Goal: Task Accomplishment & Management: Use online tool/utility

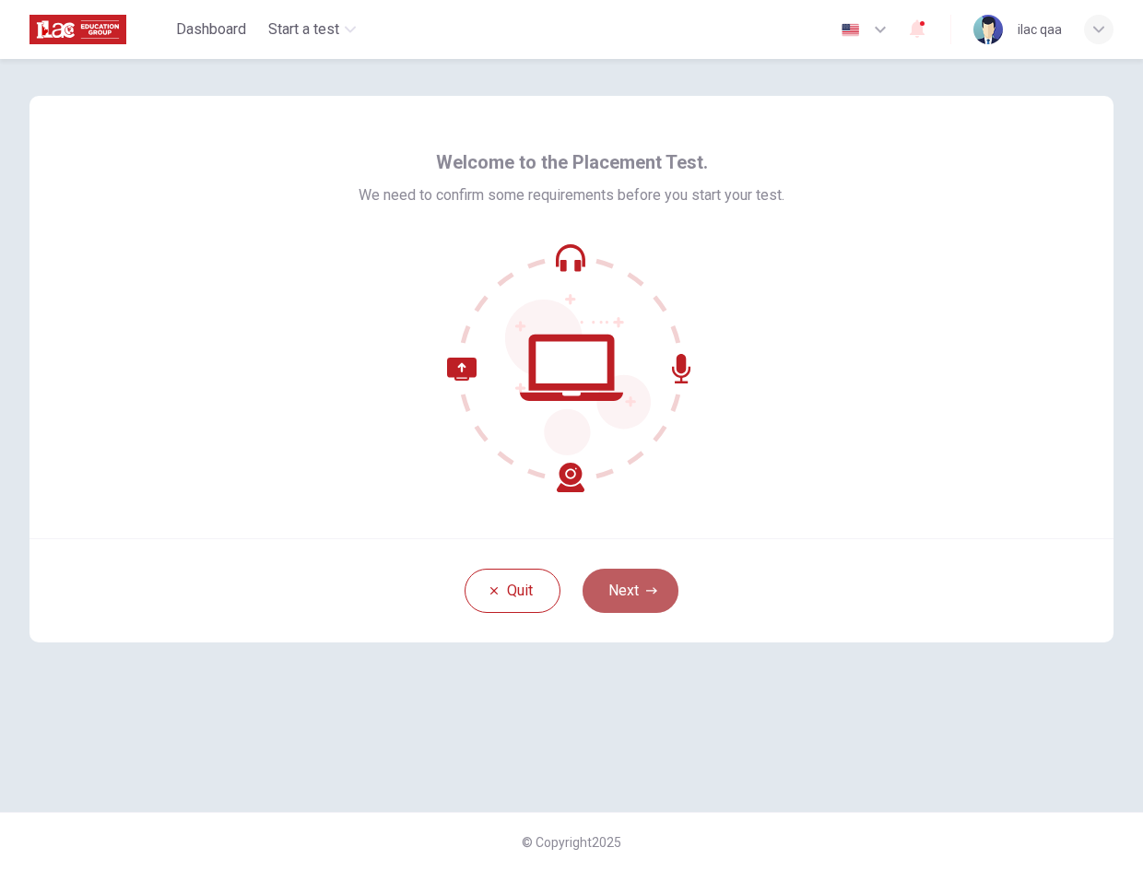
click at [627, 574] on button "Next" at bounding box center [631, 591] width 96 height 44
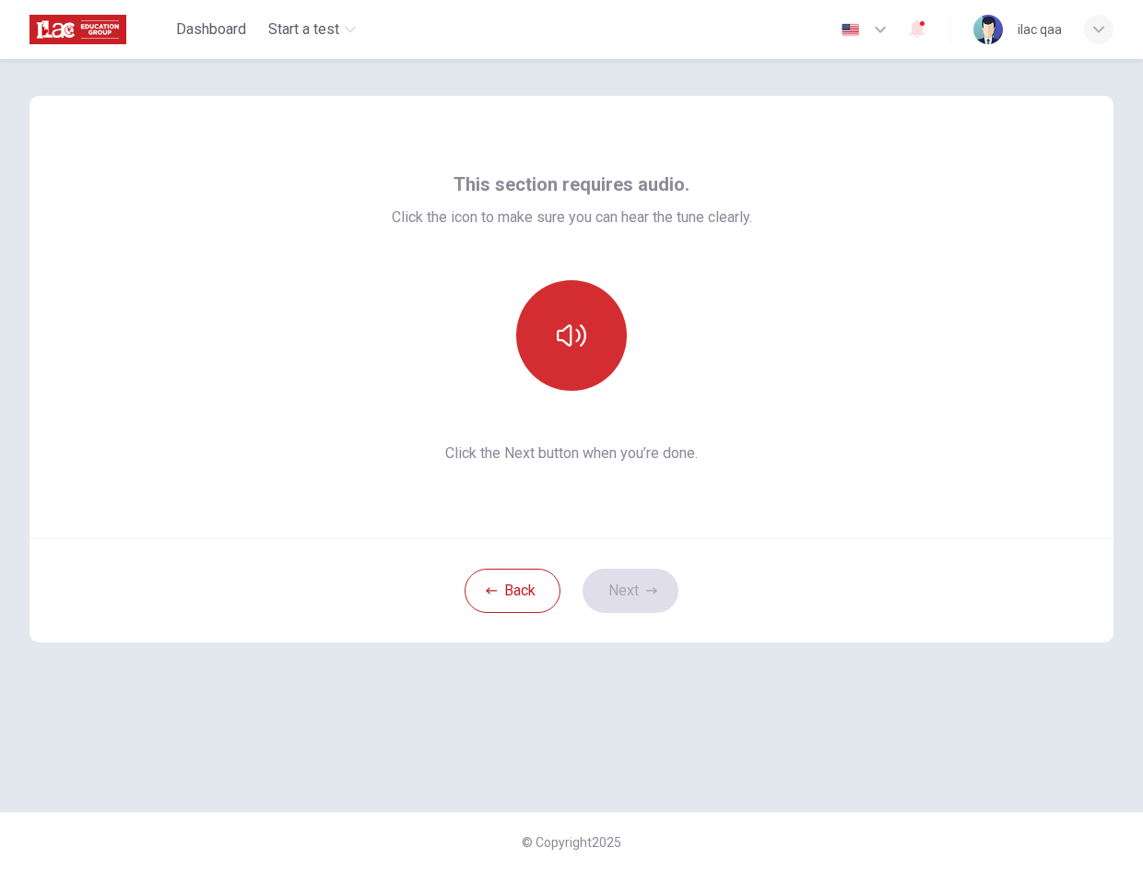
click at [594, 367] on button "button" at bounding box center [571, 335] width 111 height 111
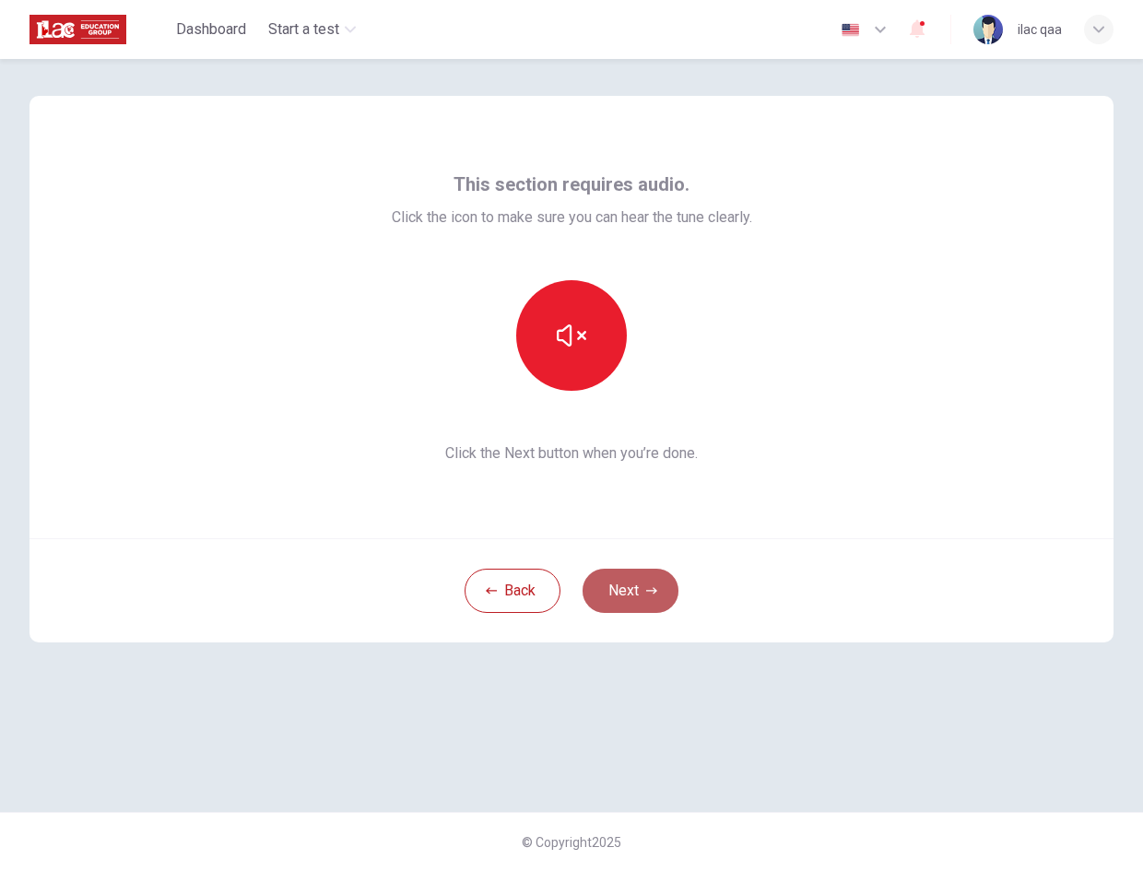
click at [627, 577] on button "Next" at bounding box center [631, 591] width 96 height 44
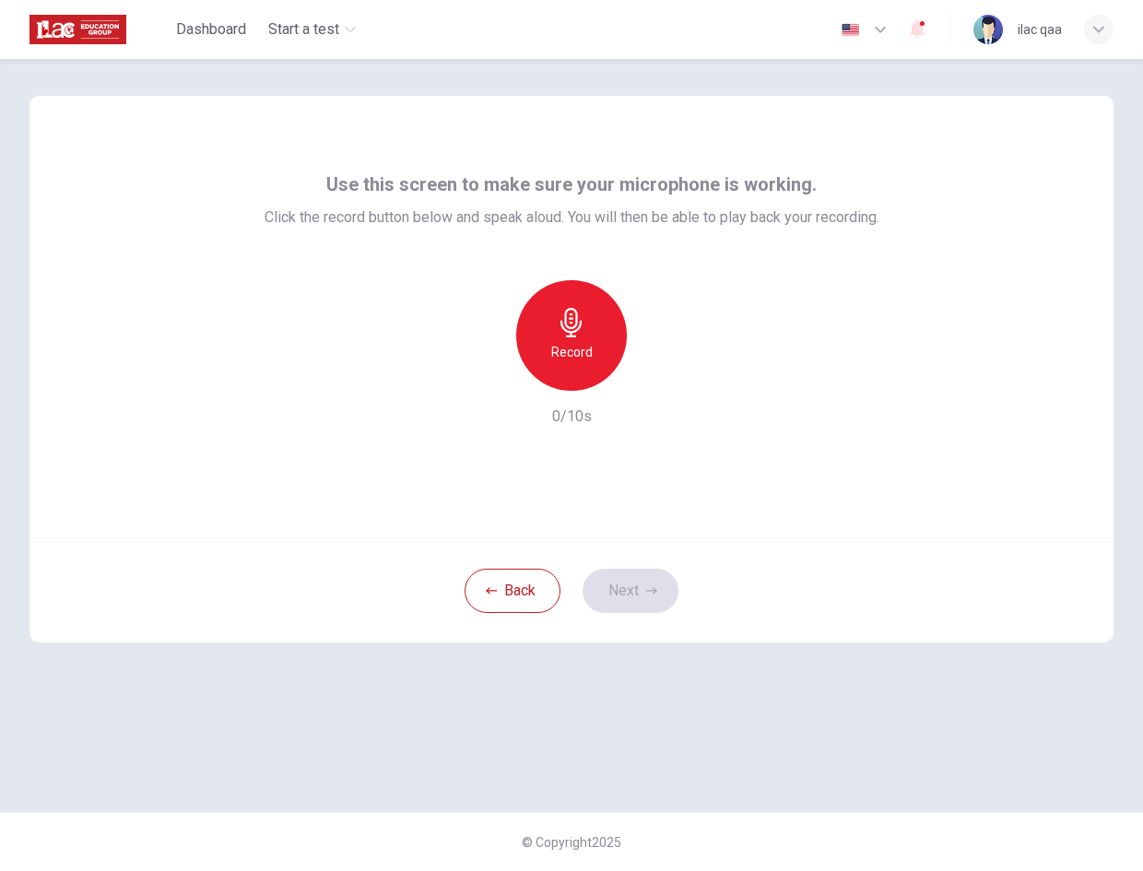
click at [575, 349] on h6 "Record" at bounding box center [571, 352] width 41 height 22
click at [575, 349] on h6 "Stop" at bounding box center [572, 352] width 28 height 22
click at [631, 582] on button "Next" at bounding box center [631, 591] width 96 height 44
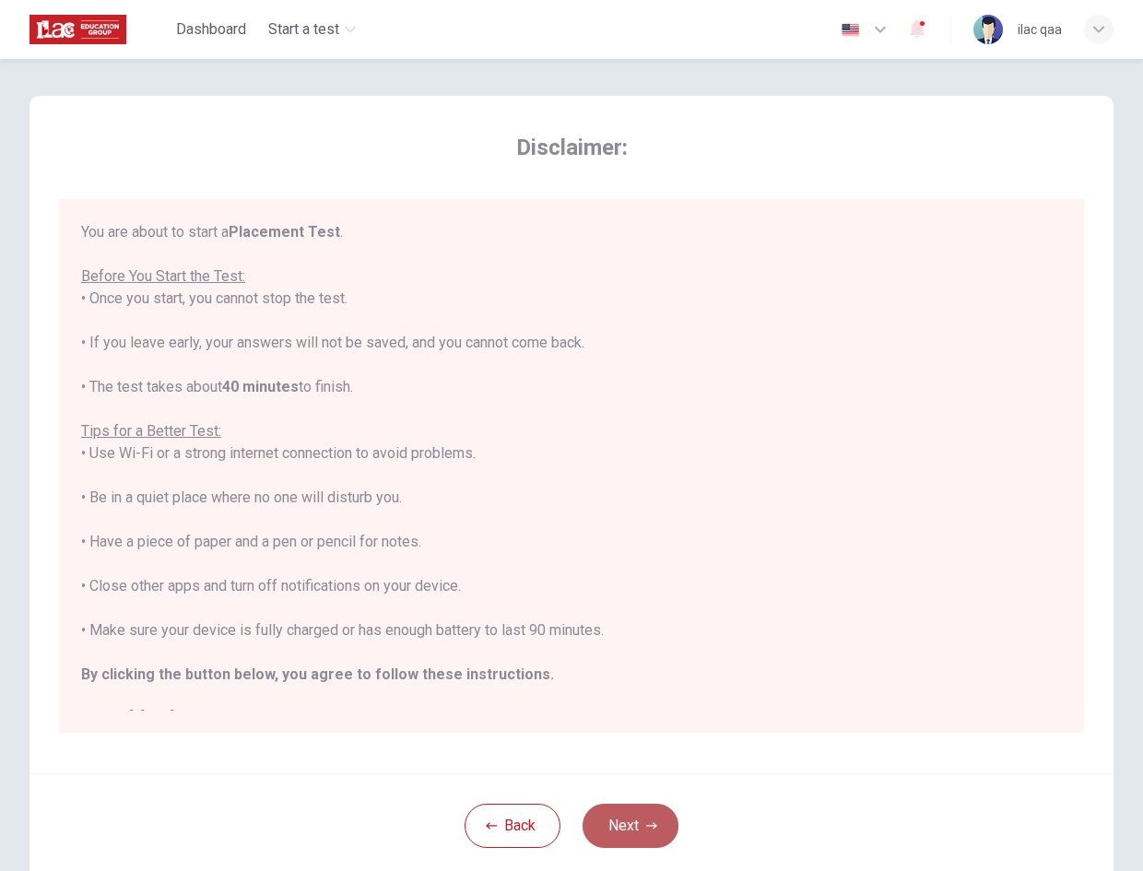
click at [648, 815] on button "Next" at bounding box center [631, 826] width 96 height 44
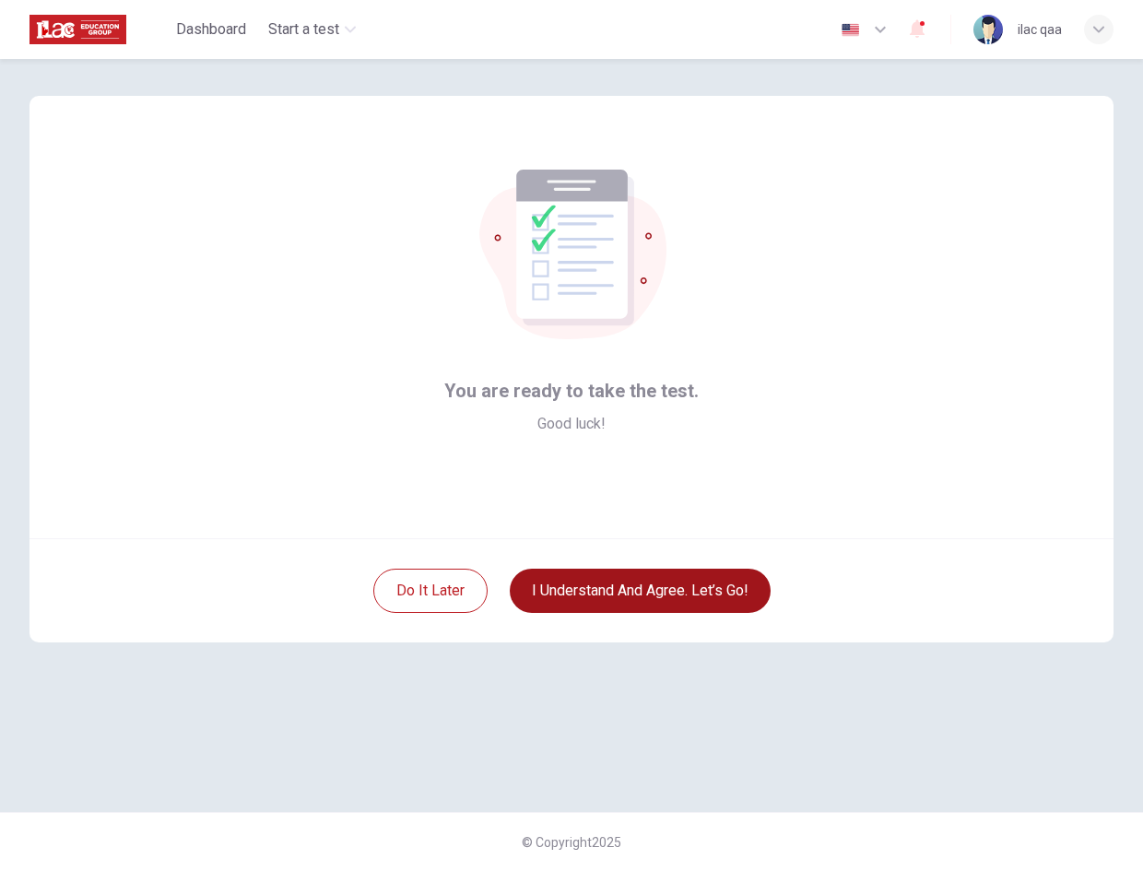
click at [679, 590] on button "I understand and agree. Let’s go!" at bounding box center [640, 591] width 261 height 44
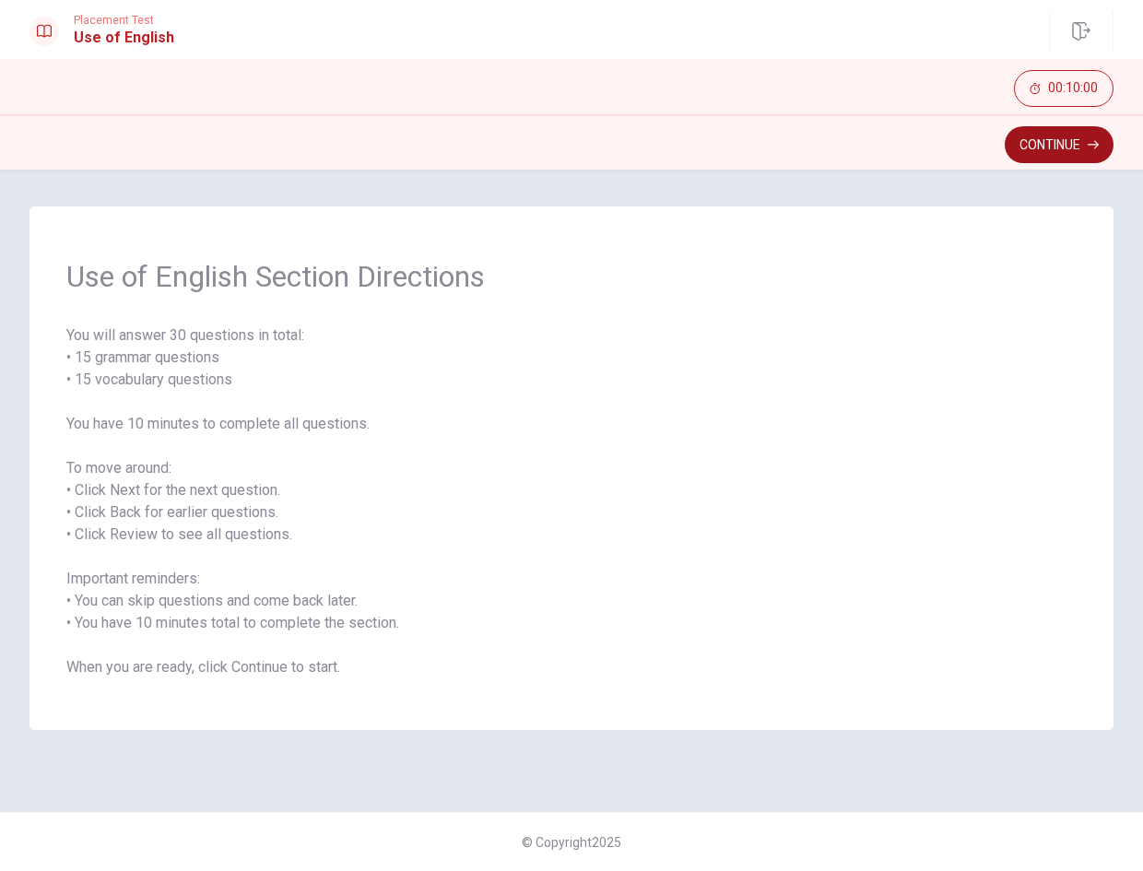
click at [1046, 138] on button "Continue" at bounding box center [1059, 144] width 109 height 37
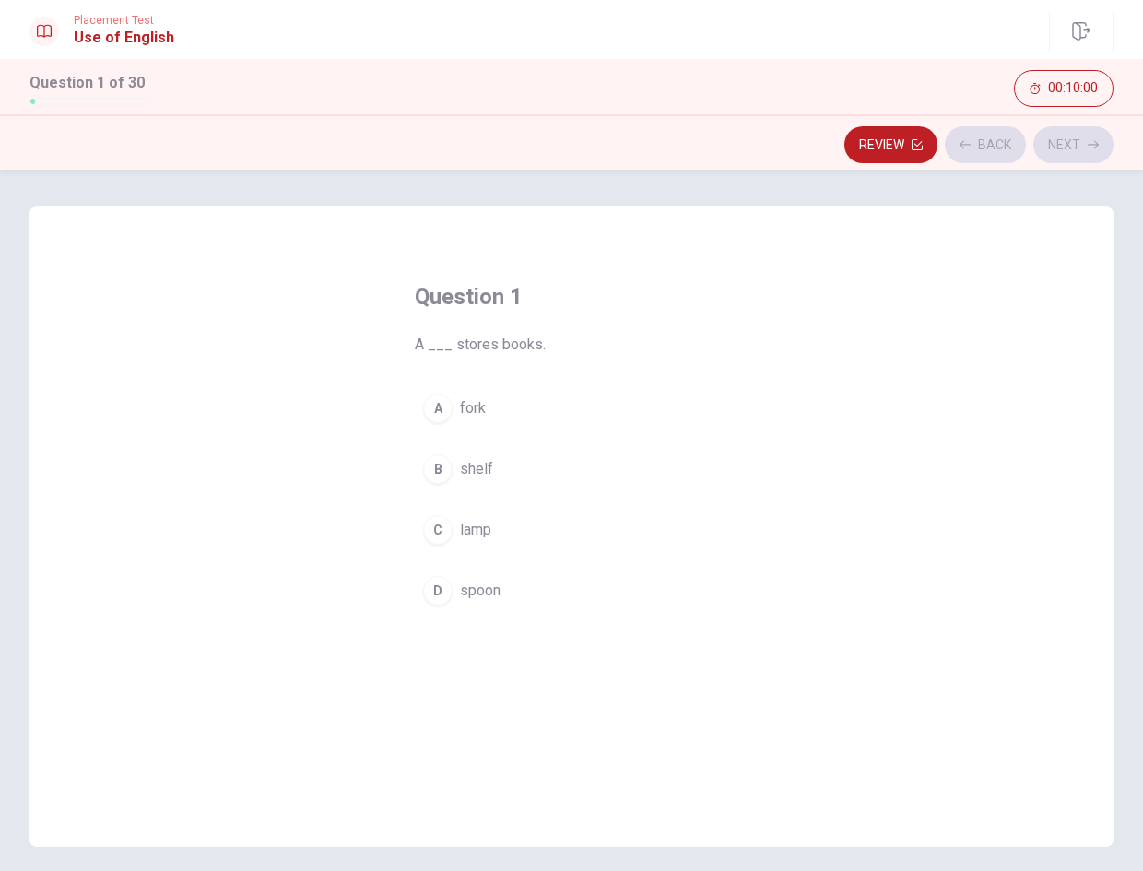
click at [470, 412] on span "fork" at bounding box center [473, 408] width 26 height 22
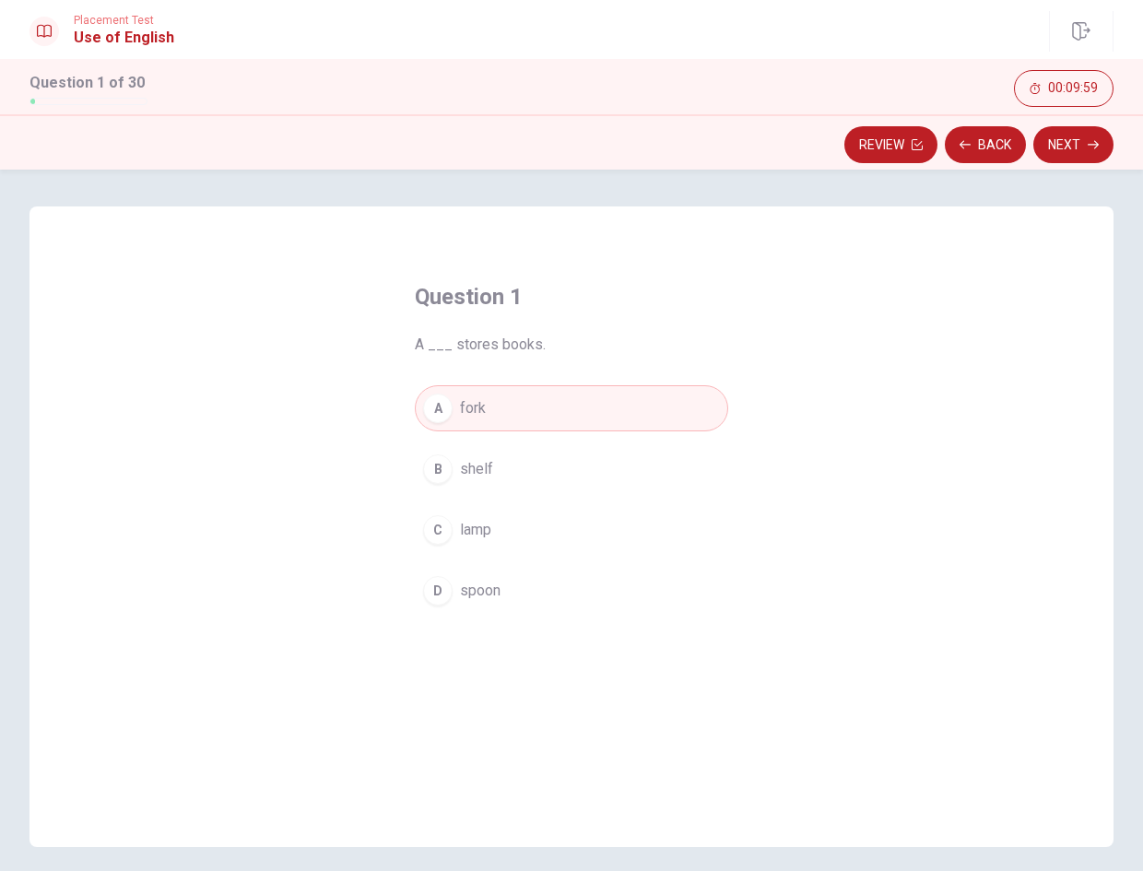
click at [1065, 138] on button "Next" at bounding box center [1073, 144] width 80 height 37
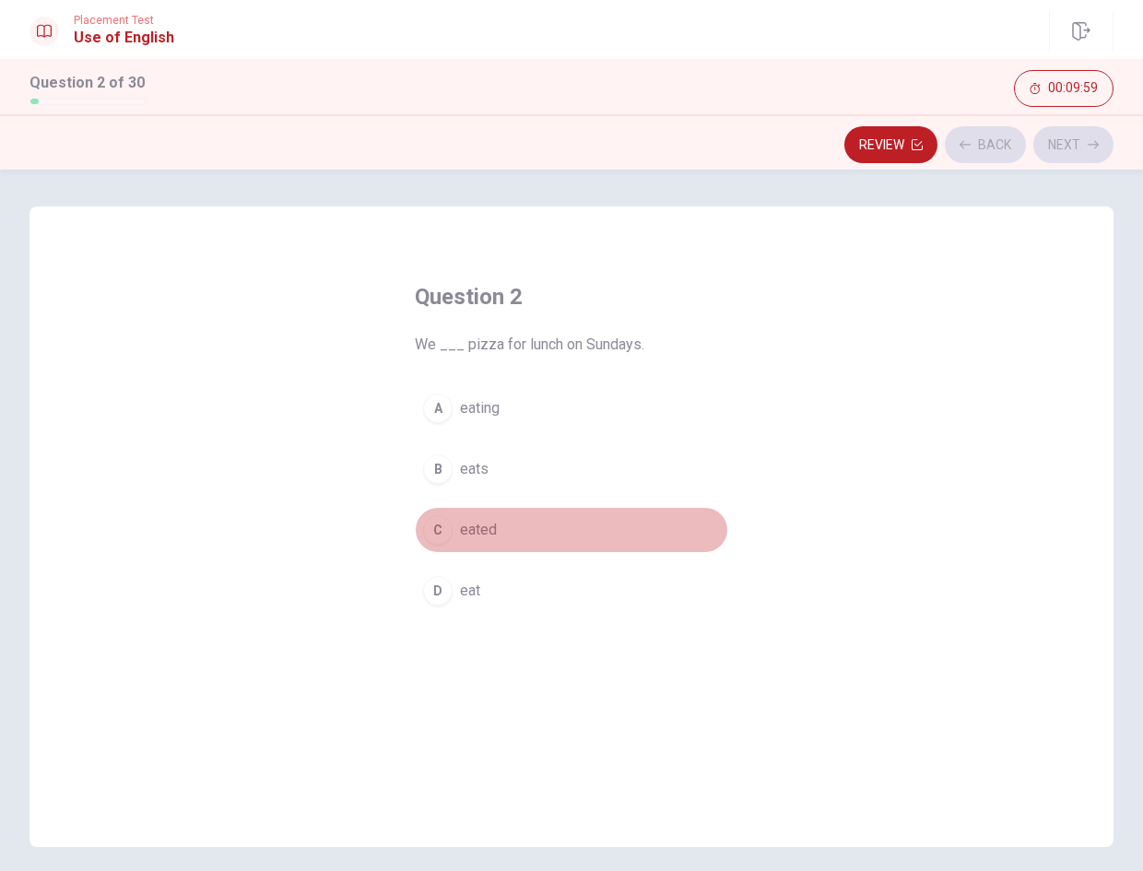
click at [471, 525] on span "eated" at bounding box center [478, 530] width 37 height 22
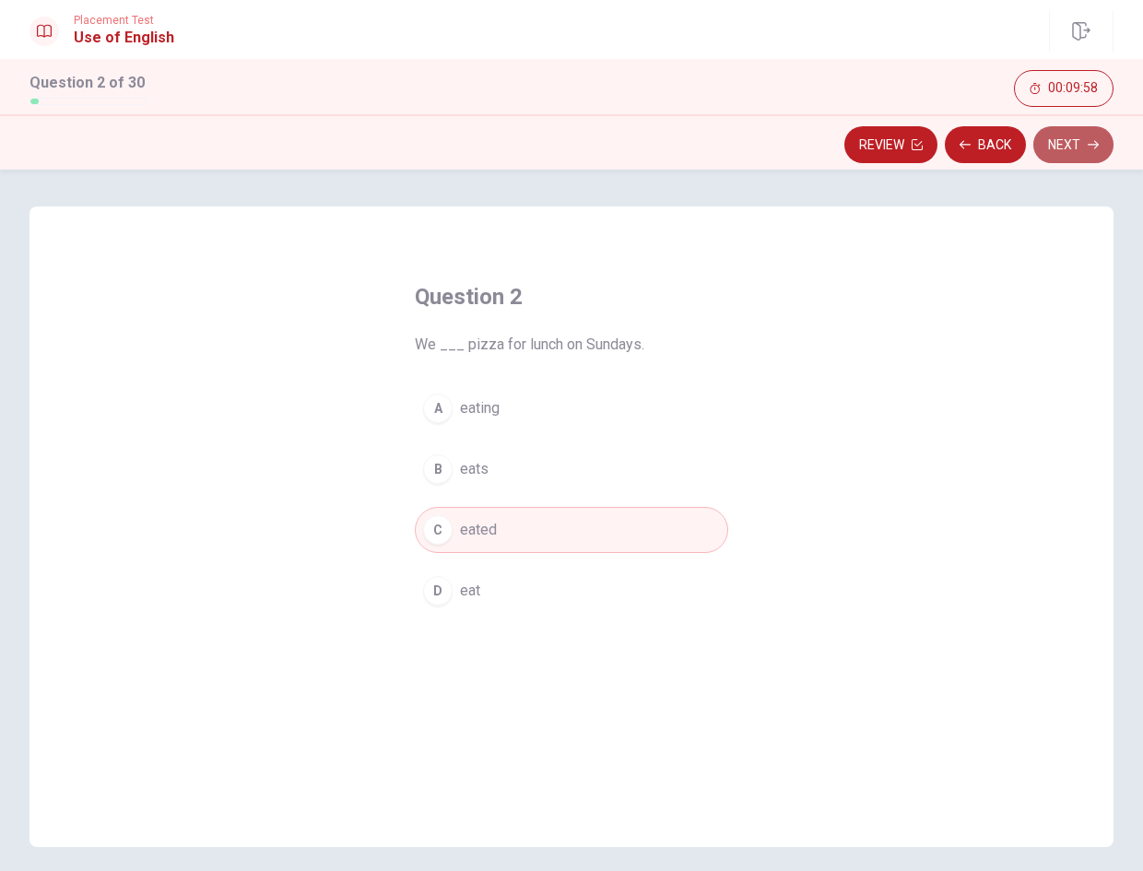
click at [1075, 150] on button "Next" at bounding box center [1073, 144] width 80 height 37
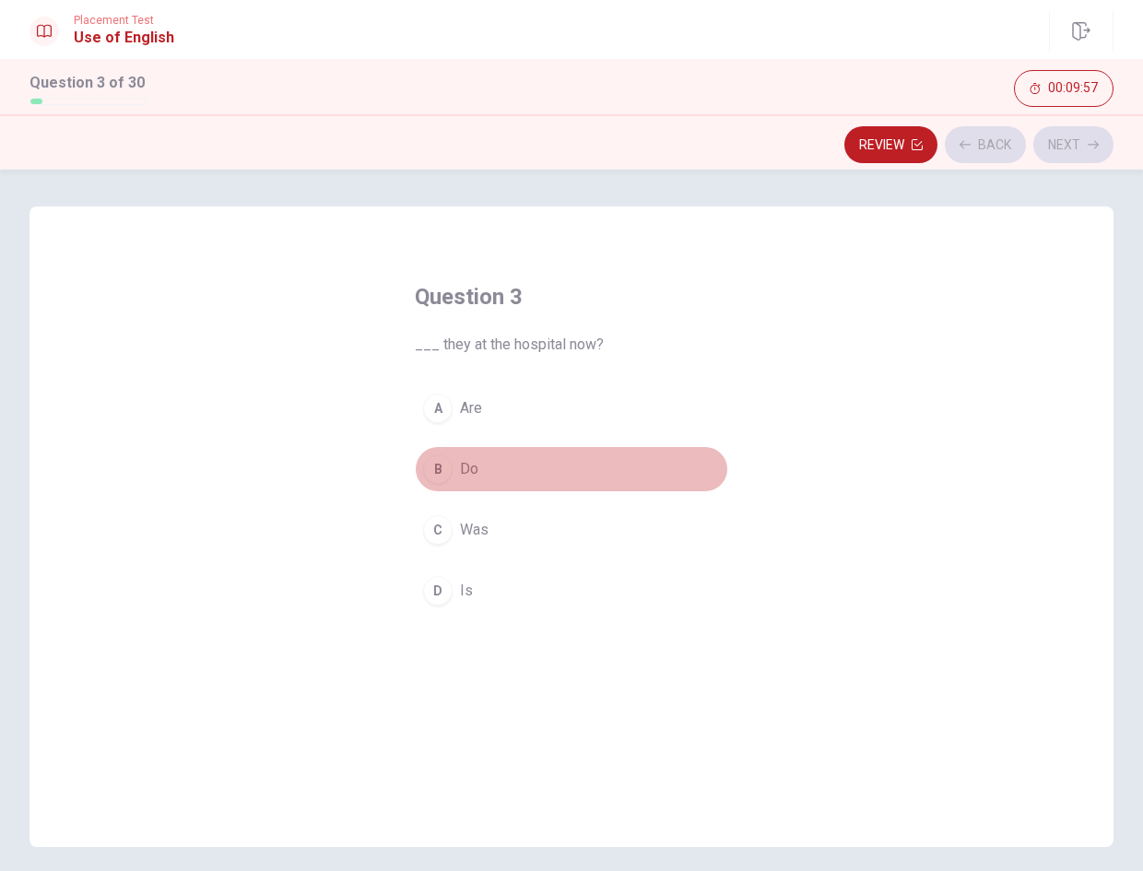
click at [518, 463] on button "B Do" at bounding box center [571, 469] width 313 height 46
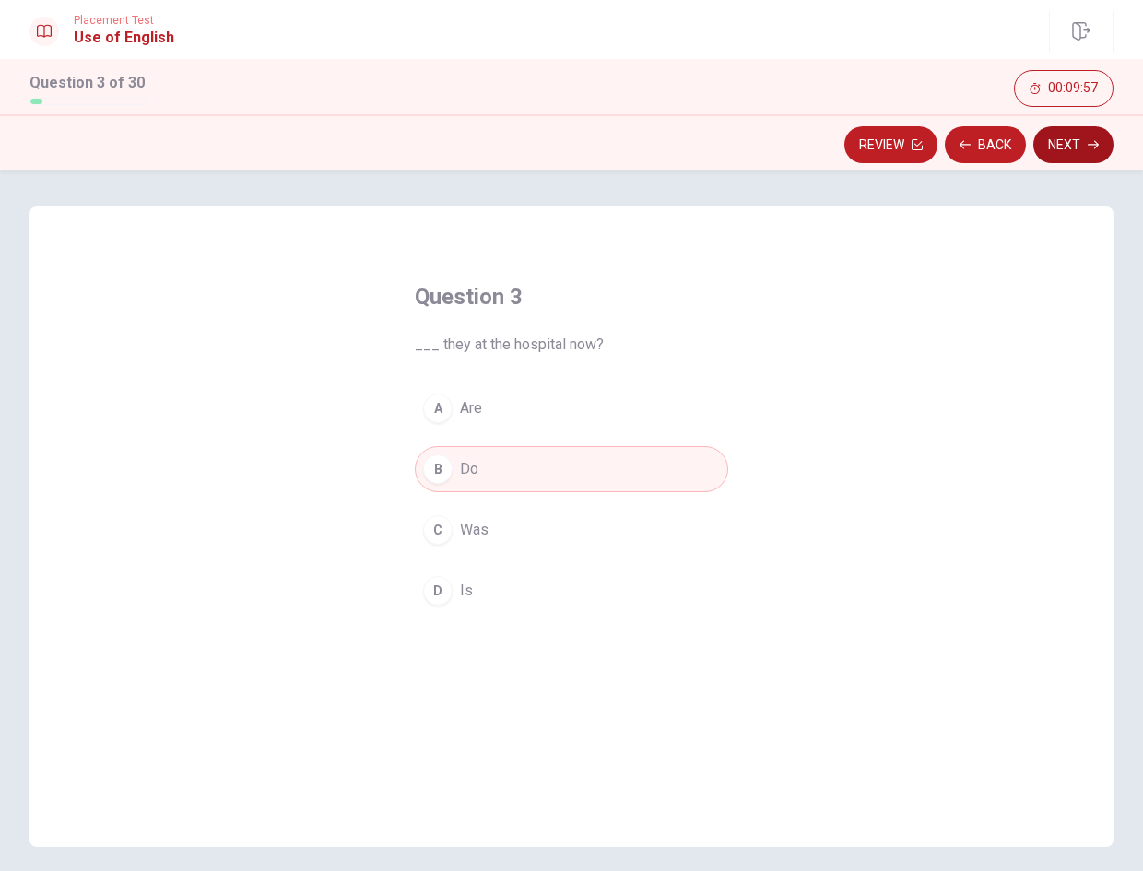
click at [1056, 140] on button "Next" at bounding box center [1073, 144] width 80 height 37
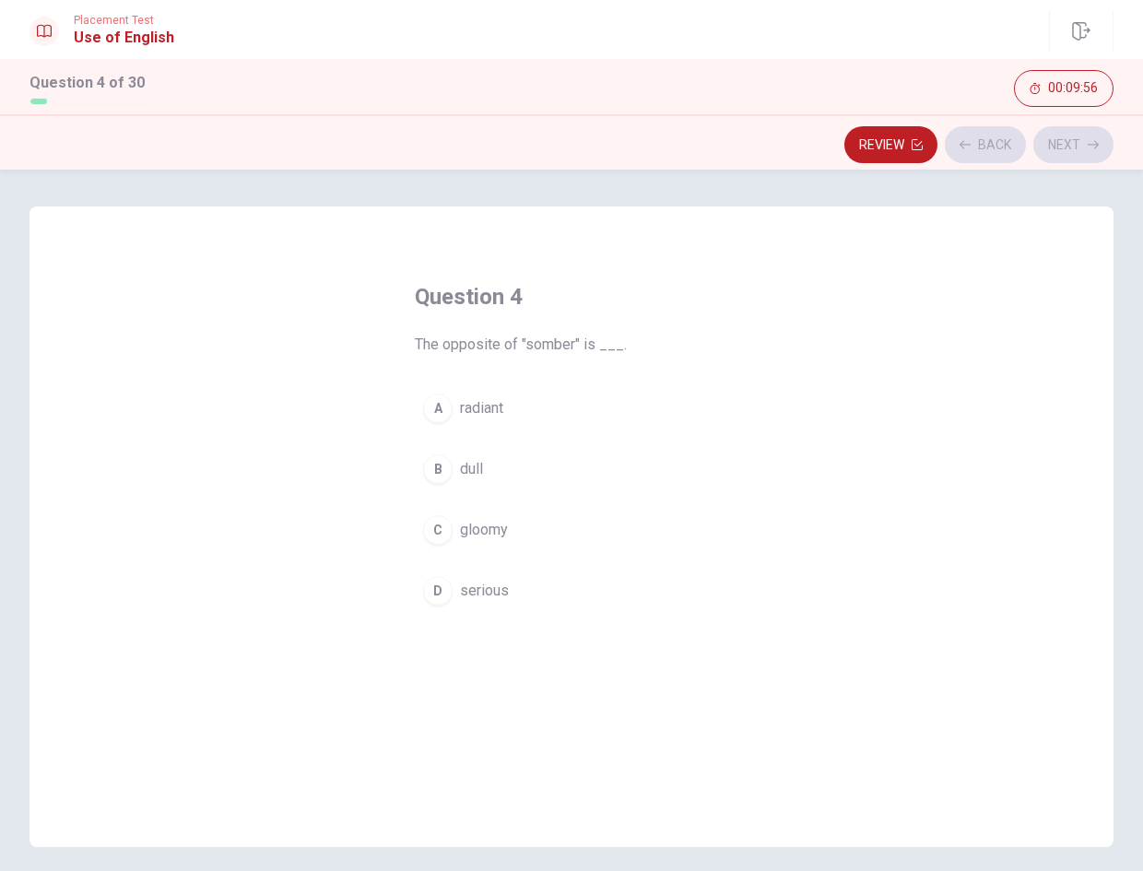
click at [609, 399] on button "A radiant" at bounding box center [571, 408] width 313 height 46
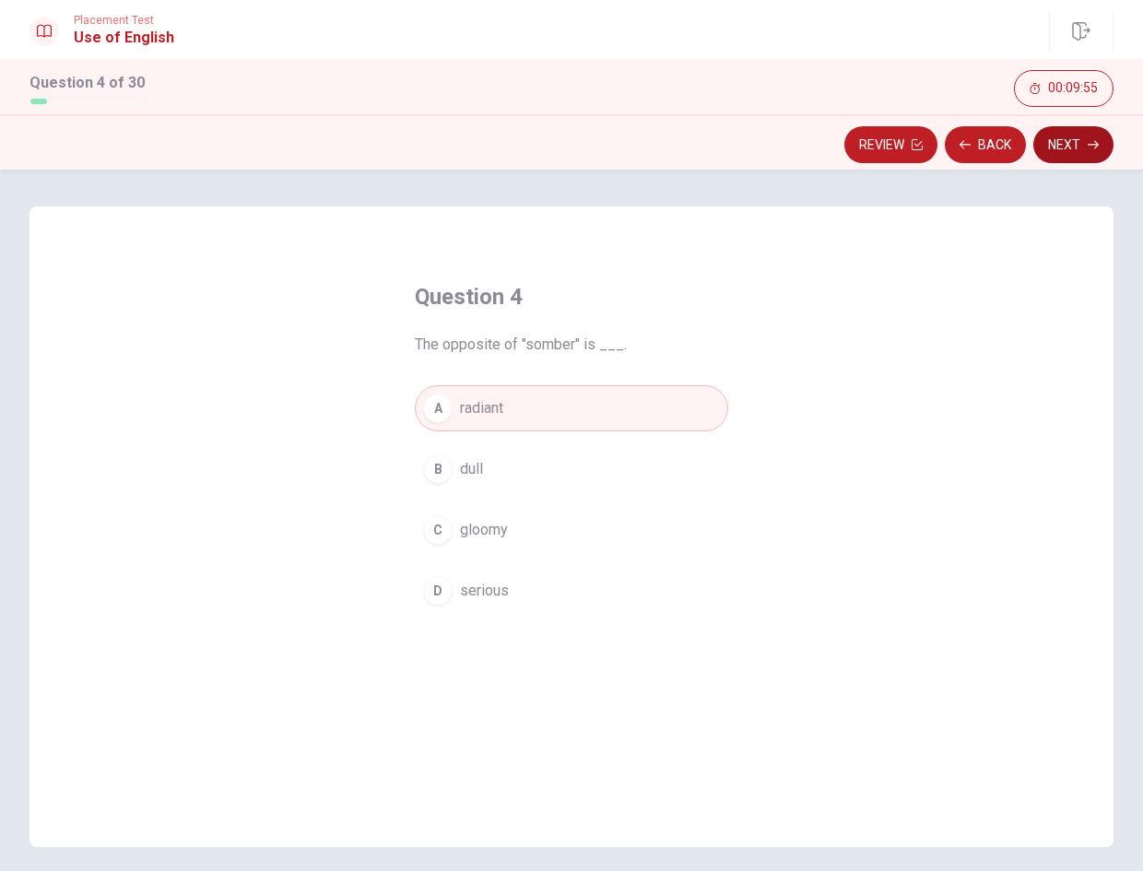
click at [1047, 150] on button "Next" at bounding box center [1073, 144] width 80 height 37
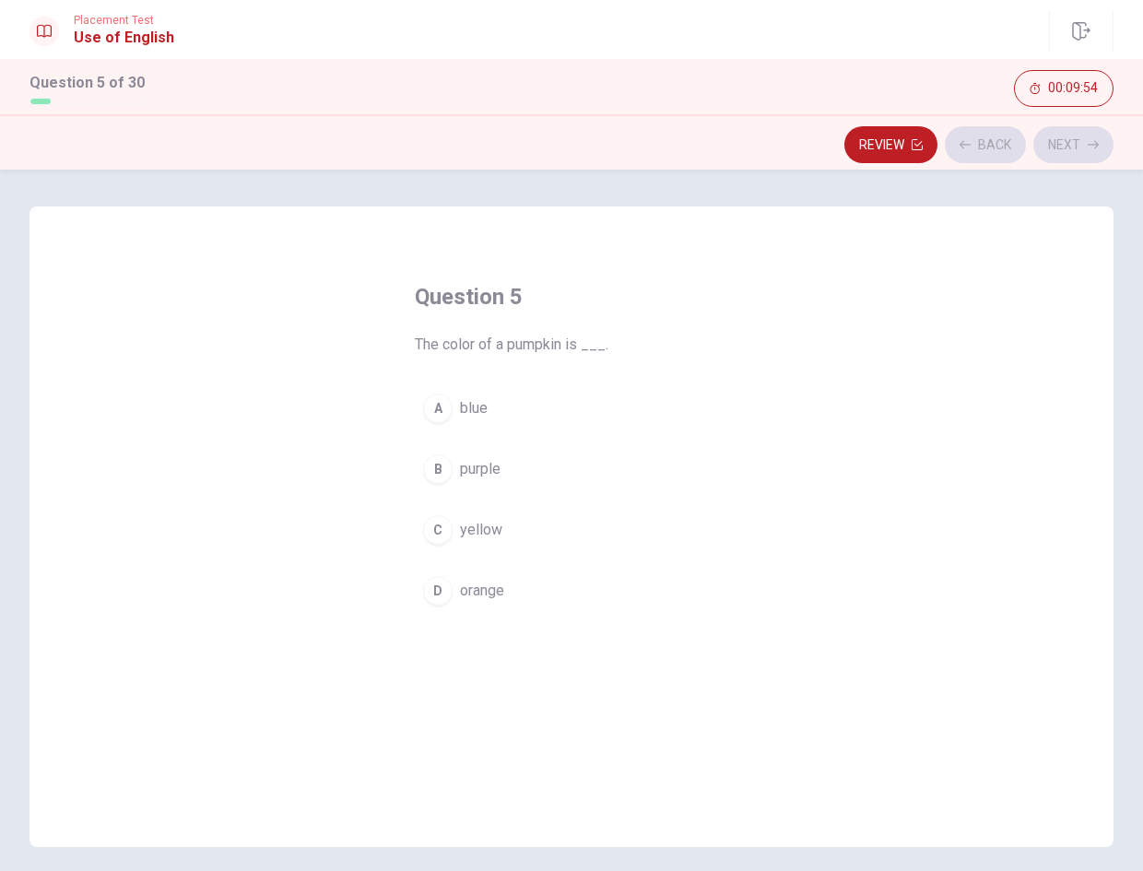
click at [579, 403] on button "A blue" at bounding box center [571, 408] width 313 height 46
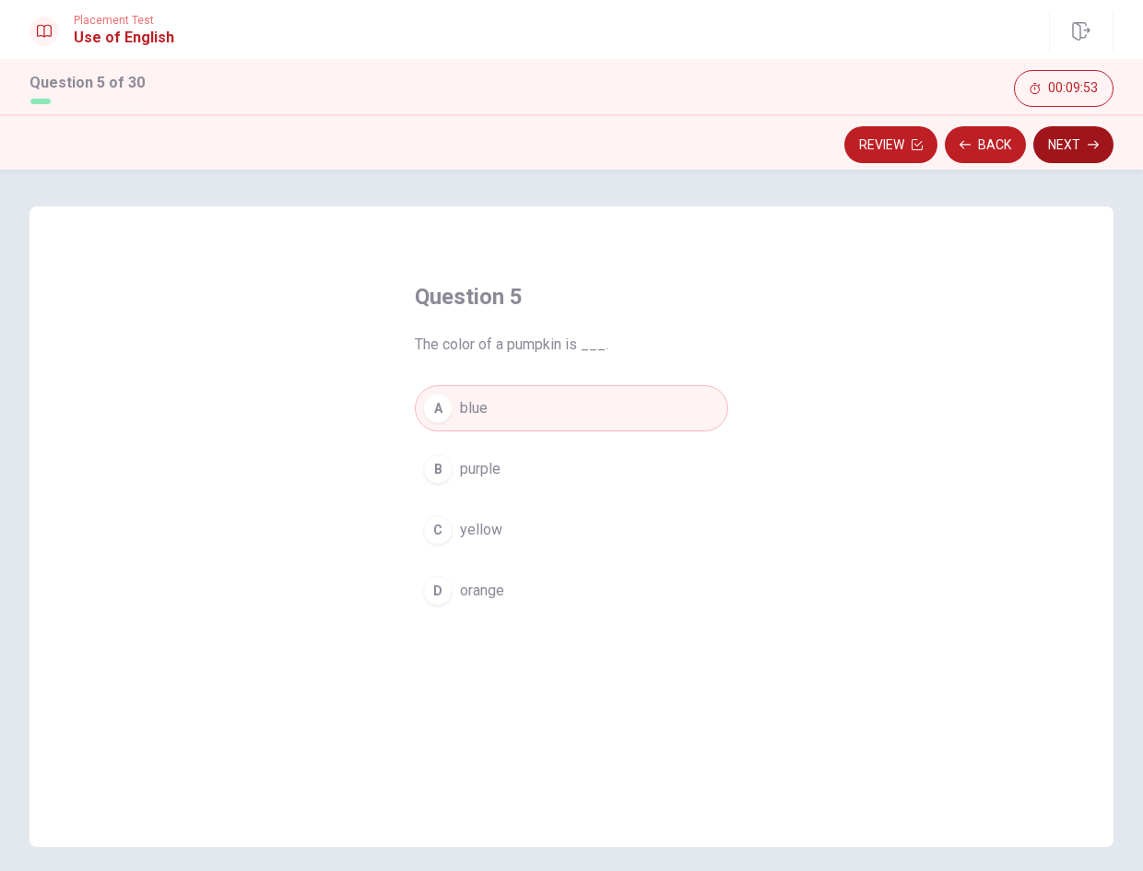
click at [1086, 147] on button "Next" at bounding box center [1073, 144] width 80 height 37
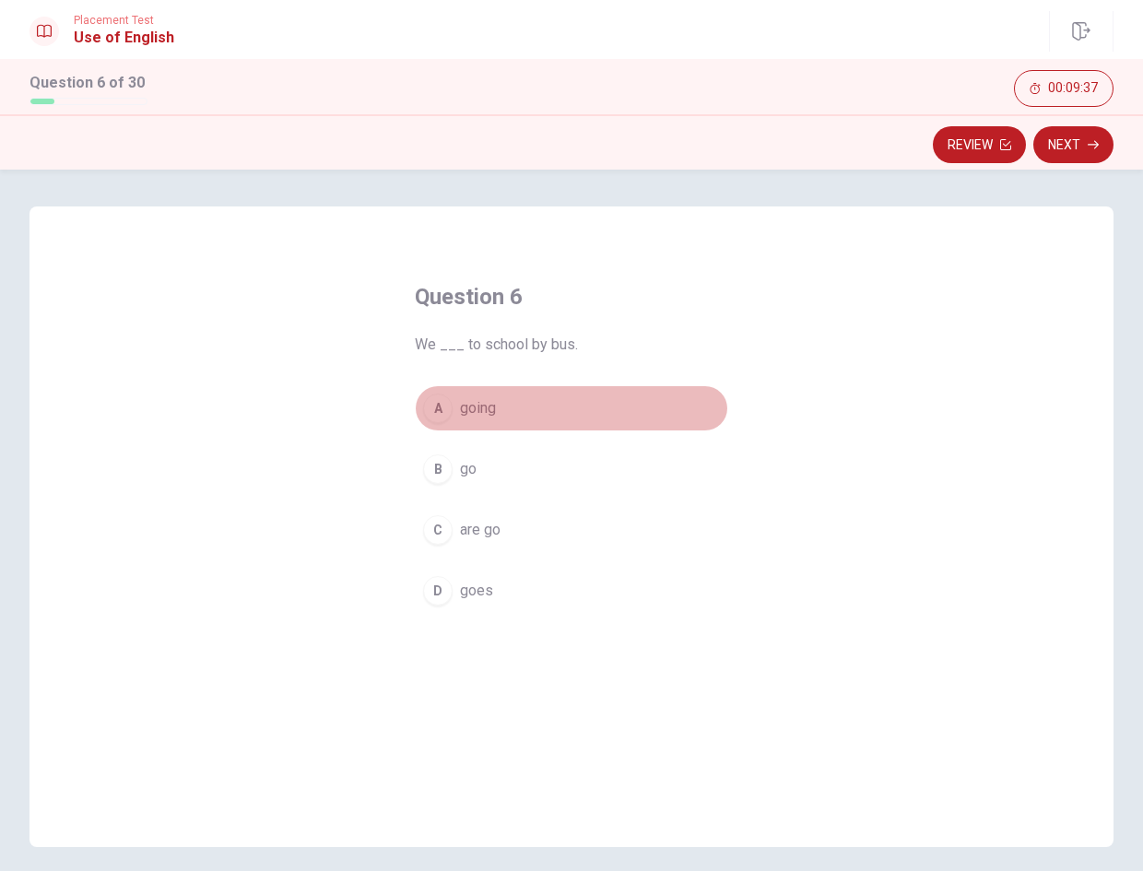
drag, startPoint x: 531, startPoint y: 419, endPoint x: 598, endPoint y: 404, distance: 68.9
click at [535, 419] on button "A going" at bounding box center [571, 408] width 313 height 46
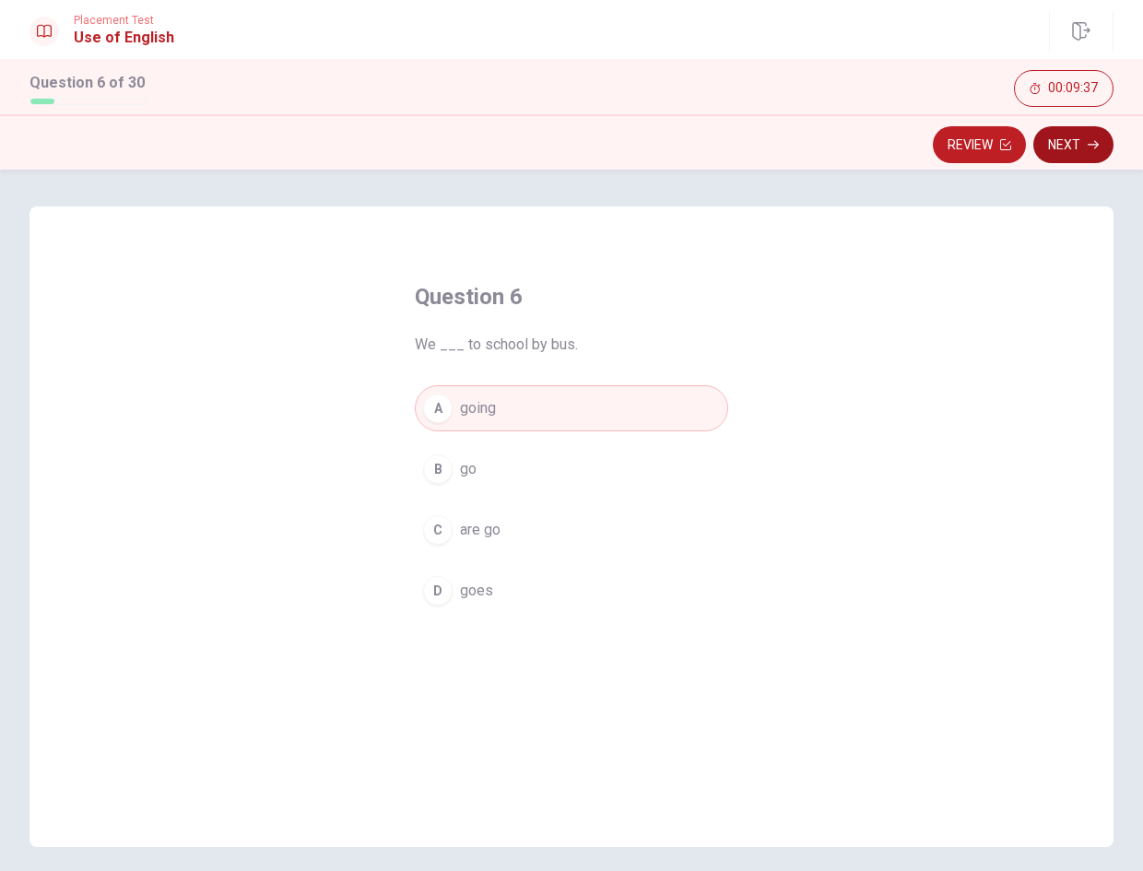
click at [1082, 142] on button "Next" at bounding box center [1073, 144] width 80 height 37
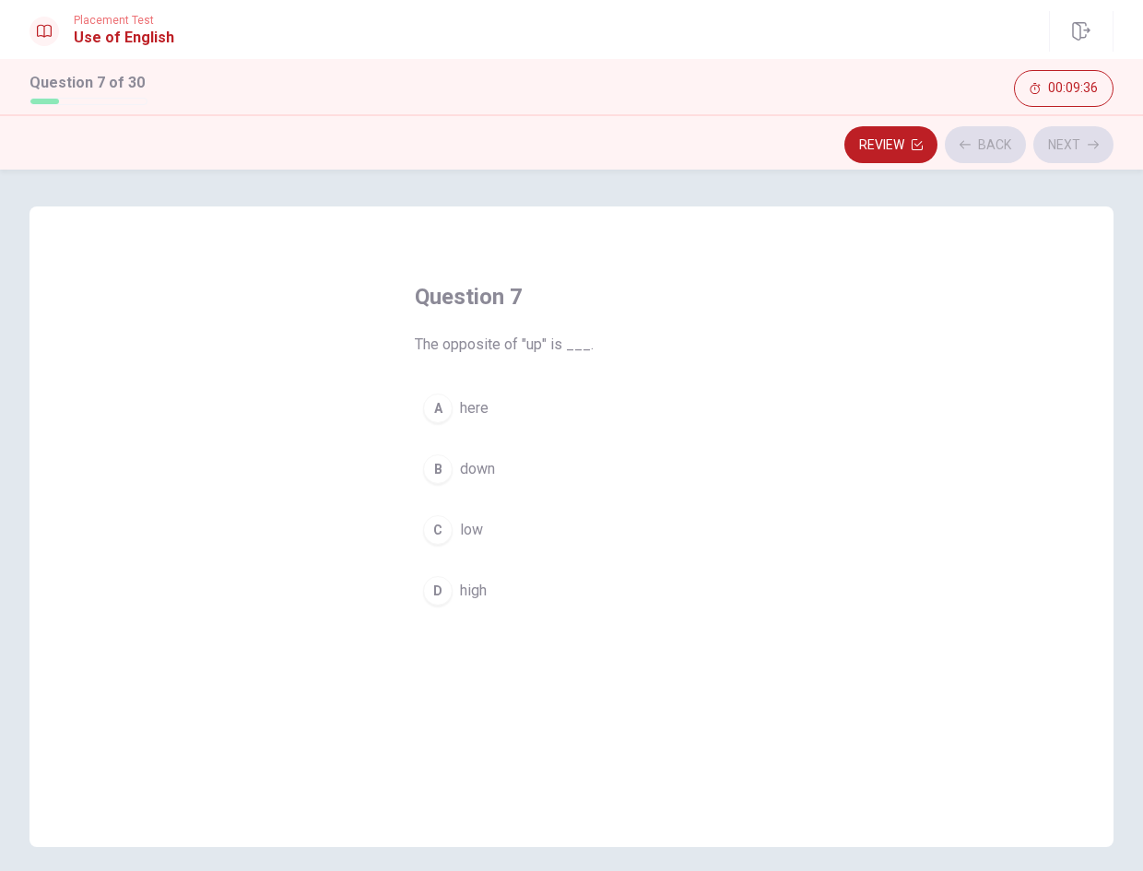
click at [563, 522] on button "C low" at bounding box center [571, 530] width 313 height 46
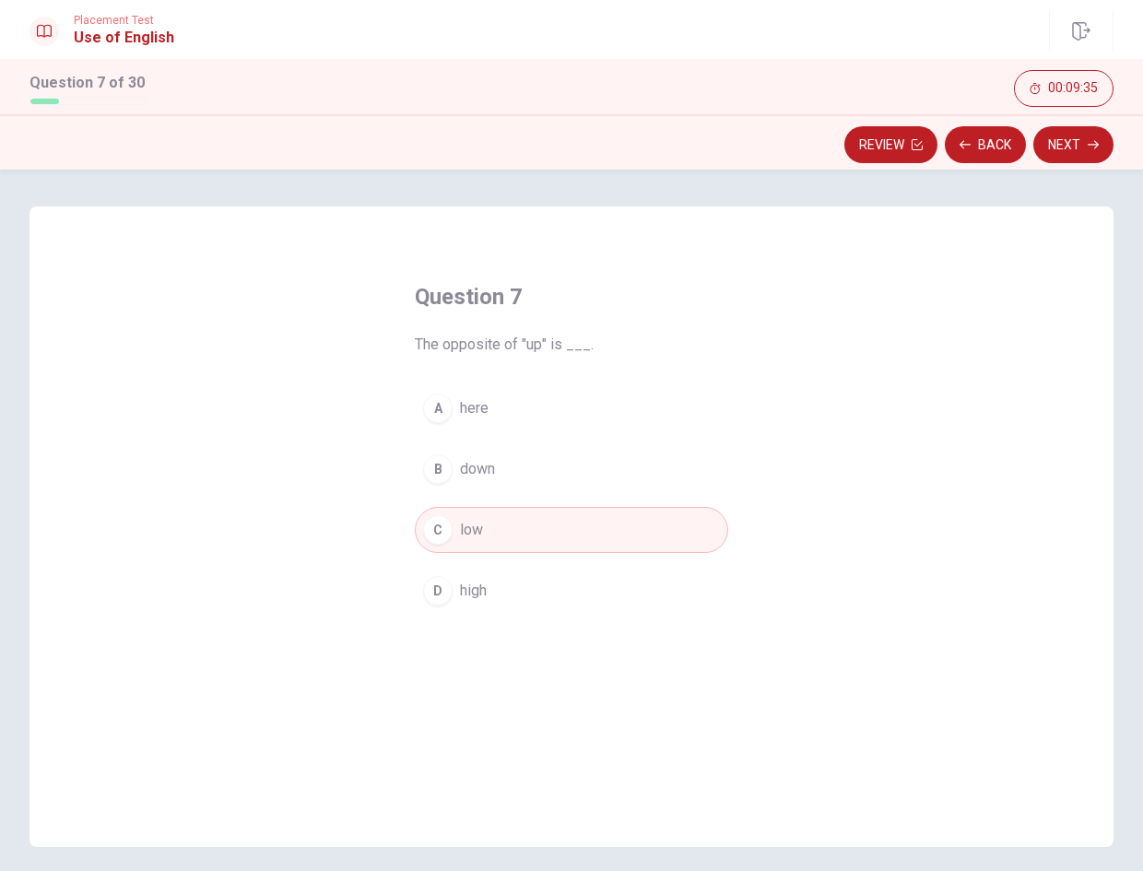
click at [1072, 151] on button "Next" at bounding box center [1073, 144] width 80 height 37
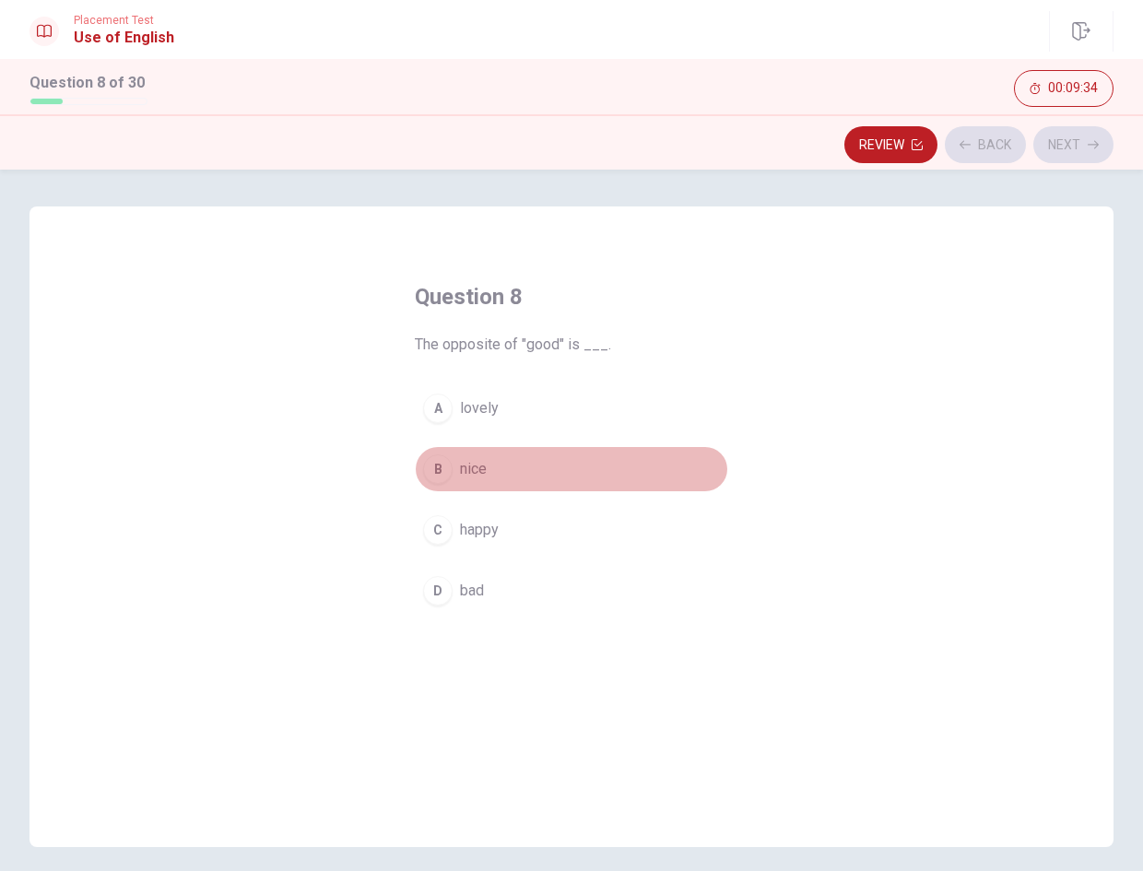
click at [545, 465] on button "B nice" at bounding box center [571, 469] width 313 height 46
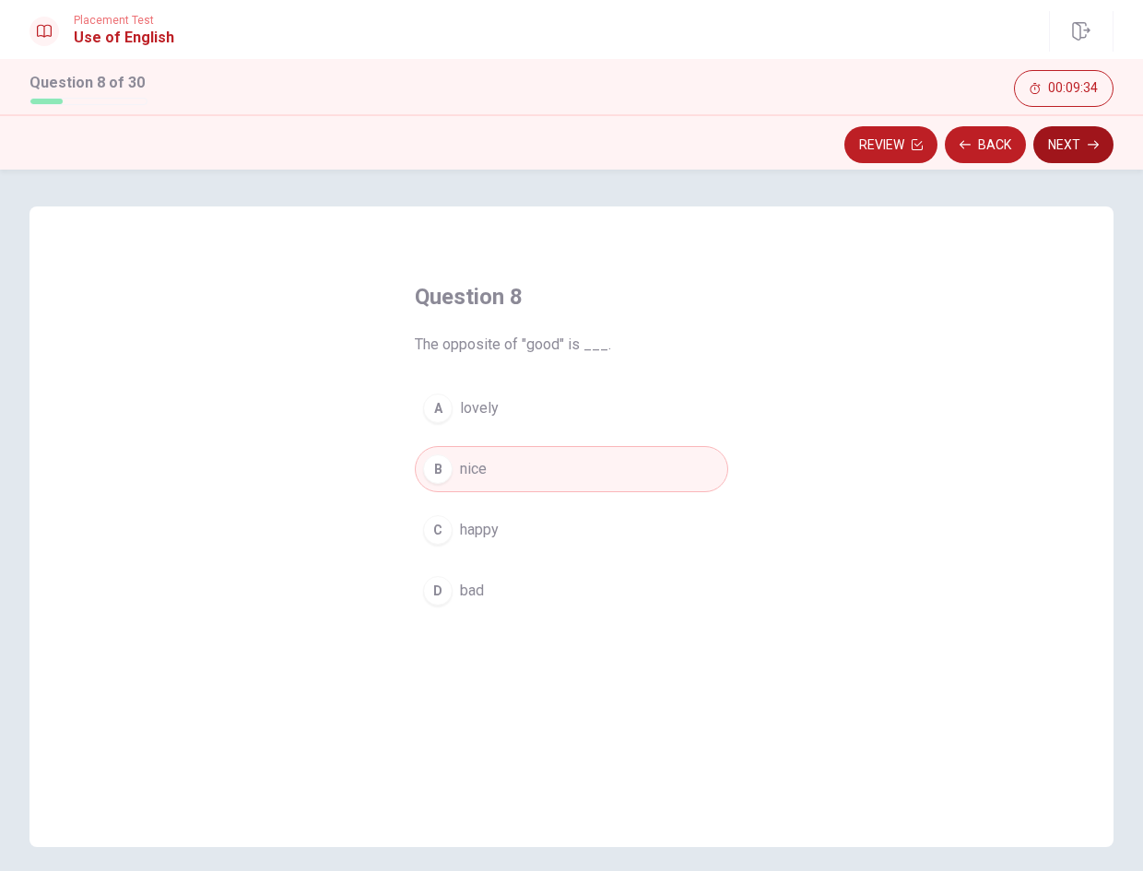
click at [1093, 157] on button "Next" at bounding box center [1073, 144] width 80 height 37
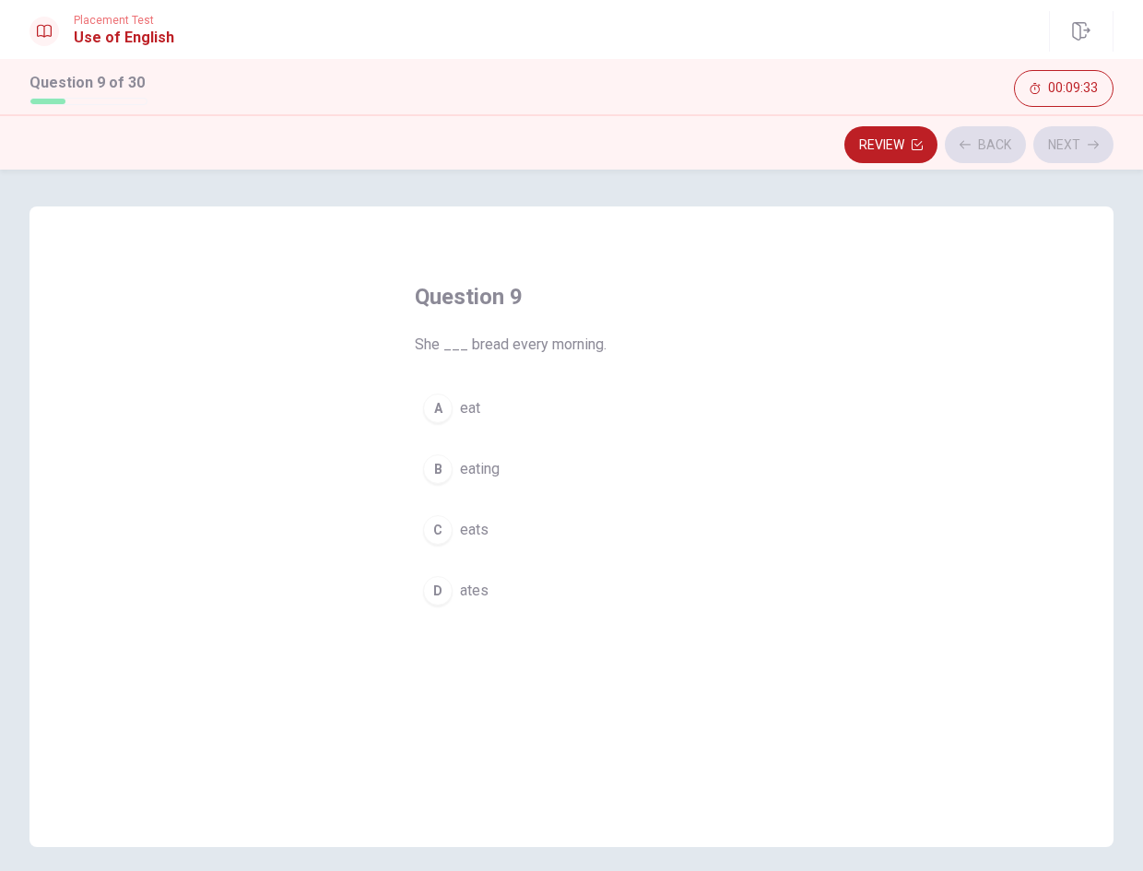
drag, startPoint x: 633, startPoint y: 414, endPoint x: 795, endPoint y: 345, distance: 175.5
click at [634, 414] on button "A eat" at bounding box center [571, 408] width 313 height 46
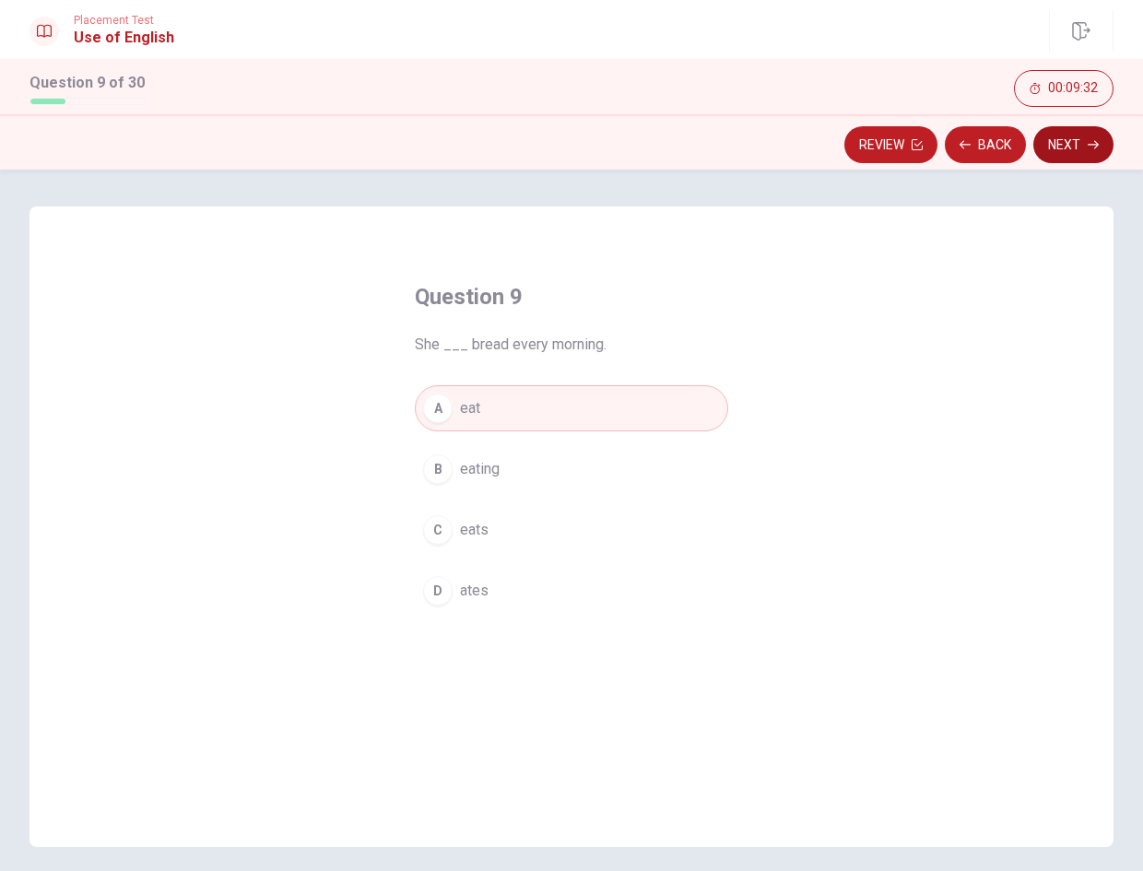
click at [1093, 147] on icon "button" at bounding box center [1093, 144] width 11 height 11
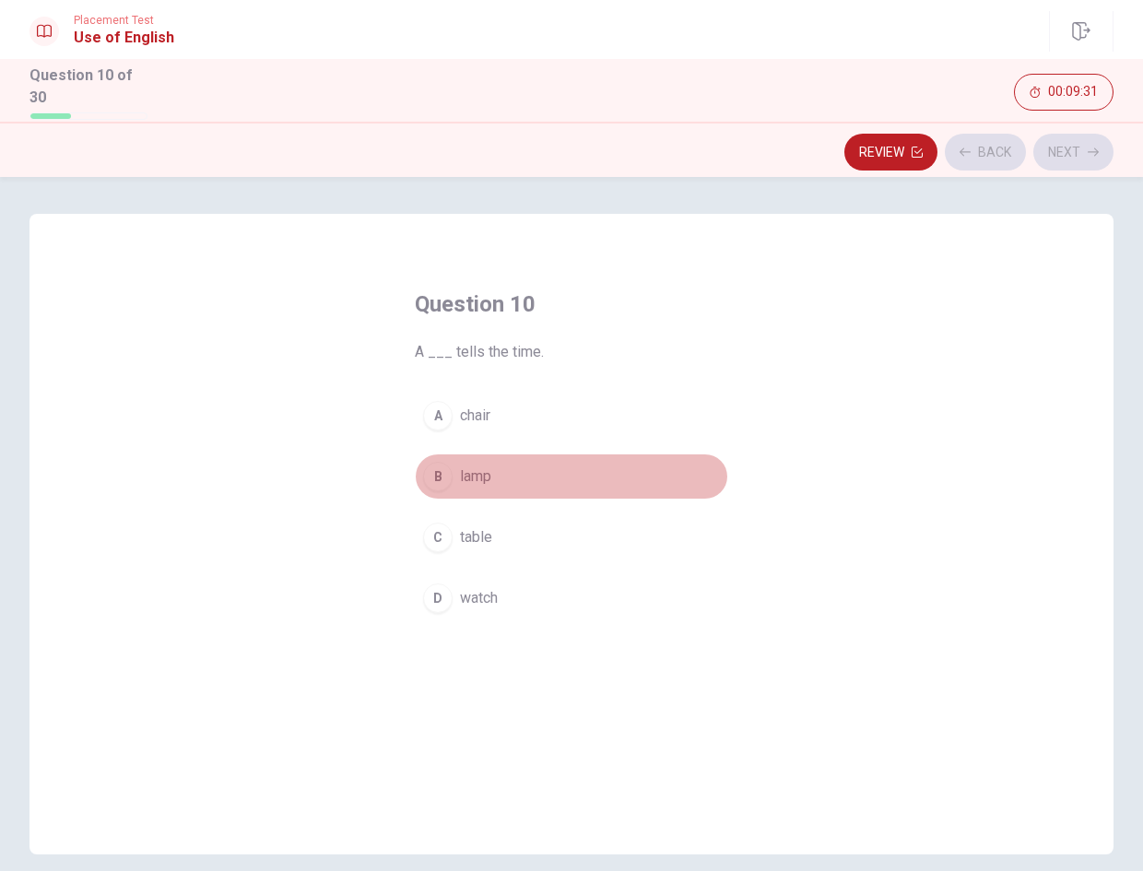
click at [625, 463] on button "B lamp" at bounding box center [571, 477] width 313 height 46
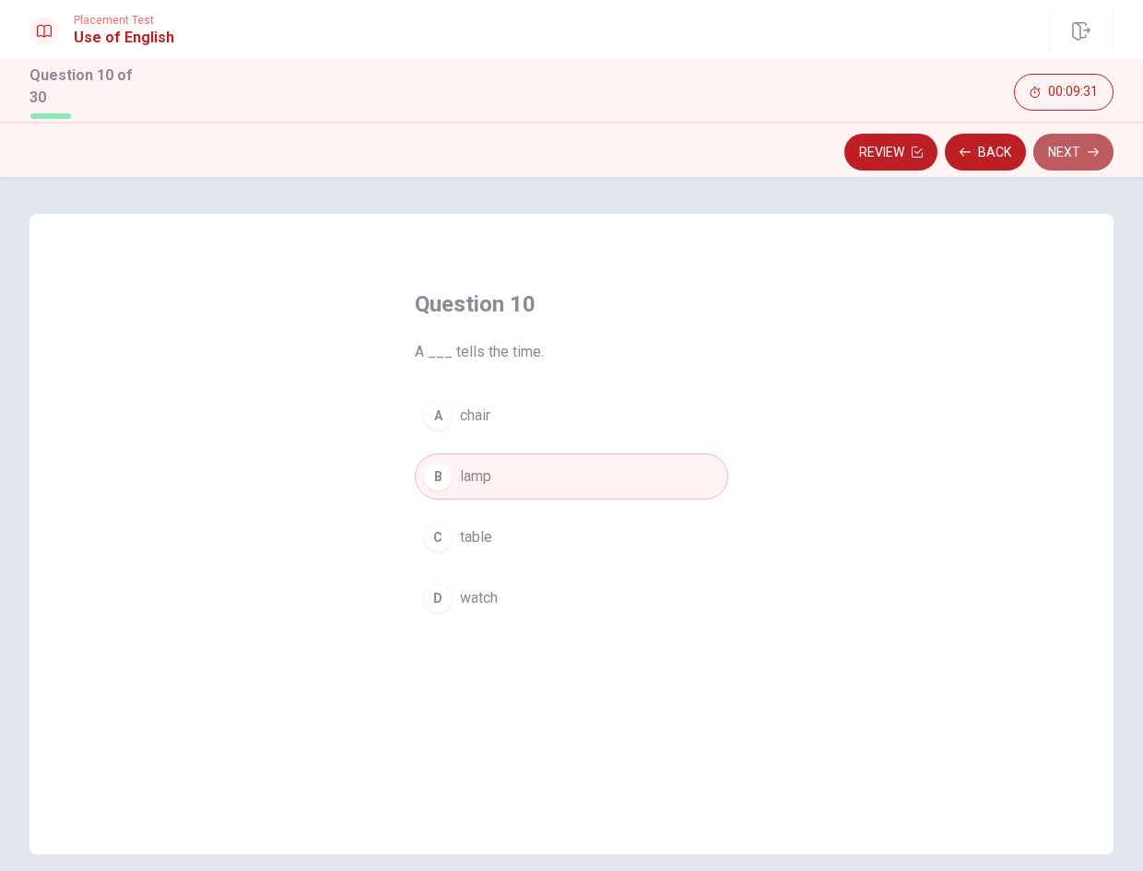
click at [1071, 156] on button "Next" at bounding box center [1073, 152] width 80 height 37
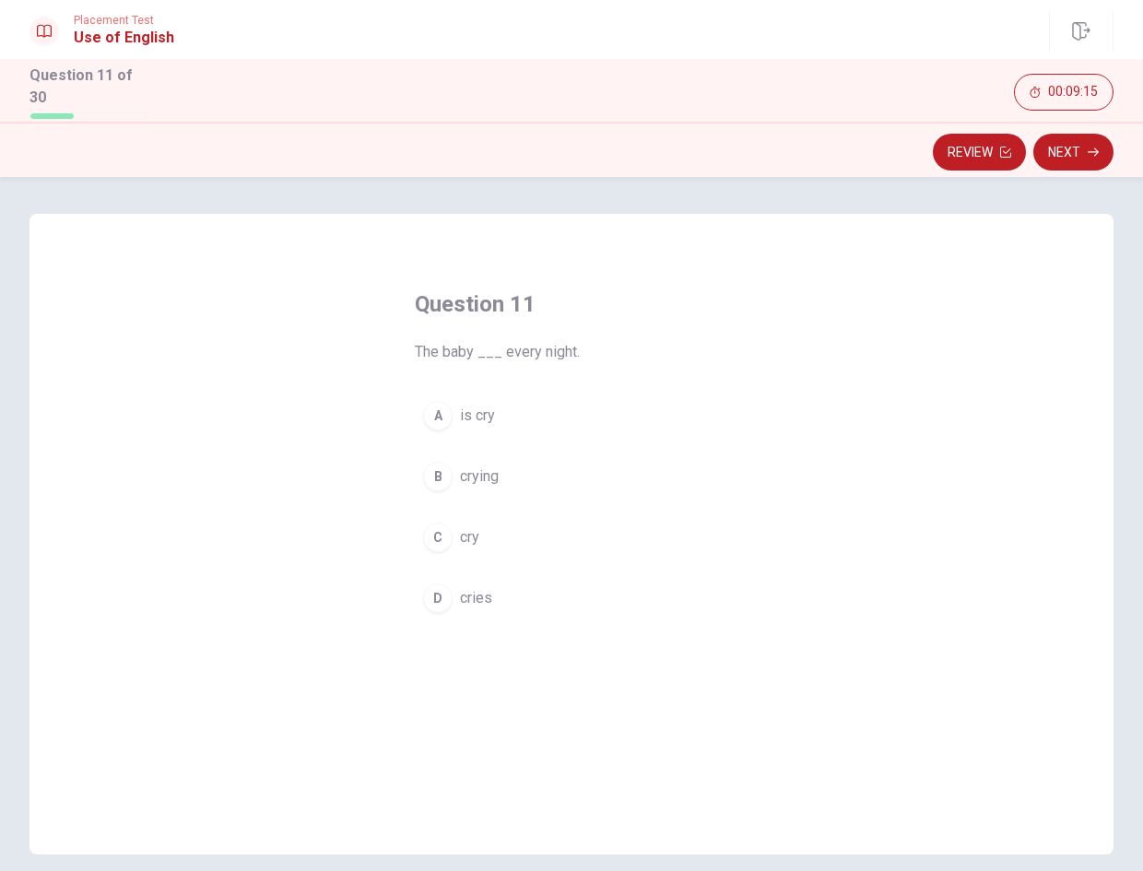
click at [1086, 31] on icon "button" at bounding box center [1081, 31] width 18 height 18
